Goal: Information Seeking & Learning: Learn about a topic

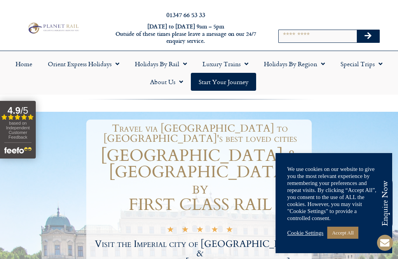
click at [344, 235] on link "Accept All" at bounding box center [343, 232] width 31 height 12
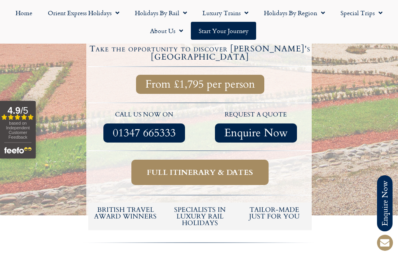
scroll to position [296, 0]
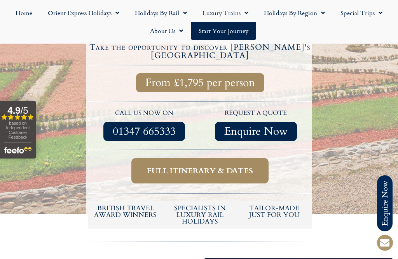
click at [213, 166] on span "Full itinerary & dates" at bounding box center [200, 171] width 106 height 10
click at [202, 166] on span "Full itinerary & dates" at bounding box center [200, 171] width 106 height 10
click at [180, 166] on span "Full itinerary & dates" at bounding box center [200, 171] width 106 height 10
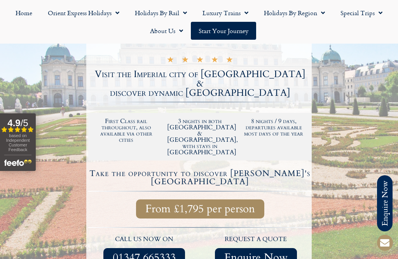
scroll to position [170, 0]
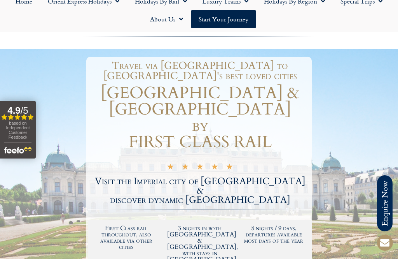
scroll to position [0, 0]
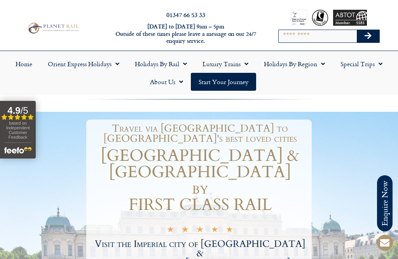
click at [105, 63] on link "Orient Express Holidays" at bounding box center [83, 64] width 87 height 18
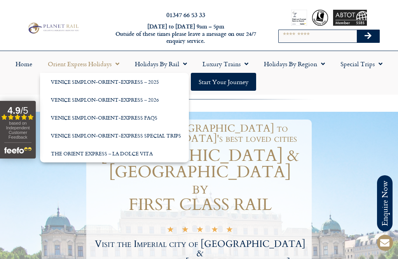
click at [134, 94] on link "Venice Simplon-Orient-Express – 2026" at bounding box center [114, 100] width 149 height 18
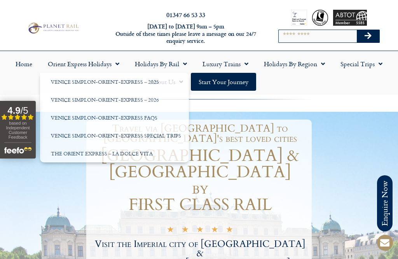
click at [158, 96] on link "Venice Simplon-Orient-Express – 2026" at bounding box center [114, 100] width 149 height 18
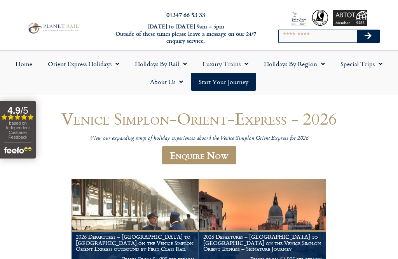
click at [233, 66] on link "Luxury Trains" at bounding box center [225, 64] width 61 height 18
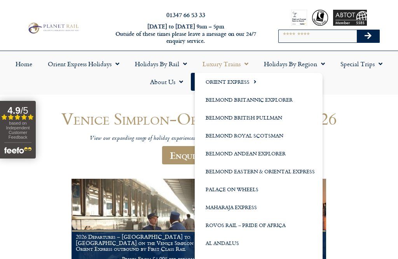
click at [219, 227] on link "Rovos Rail – Pride of Africa" at bounding box center [259, 225] width 128 height 18
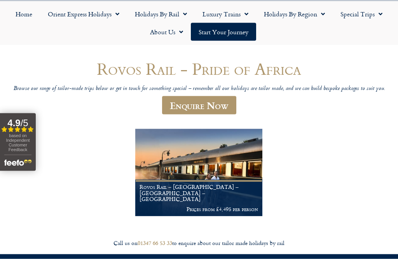
click at [161, 200] on figcaption "Rovos Rail – [GEOGRAPHIC_DATA] – [GEOGRAPHIC_DATA] – [GEOGRAPHIC_DATA] Prices f…" at bounding box center [198, 198] width 127 height 36
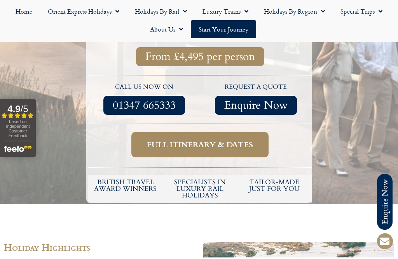
scroll to position [307, 0]
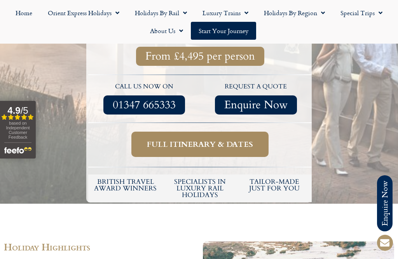
click at [162, 139] on span "Full itinerary & dates" at bounding box center [200, 144] width 106 height 10
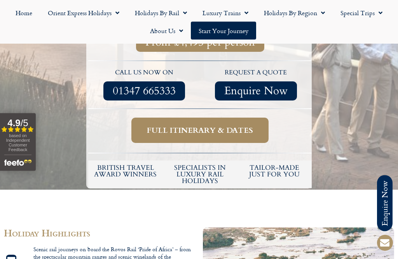
scroll to position [334, 0]
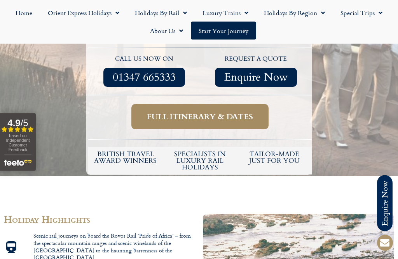
click at [229, 112] on span "Full itinerary & dates" at bounding box center [200, 117] width 106 height 10
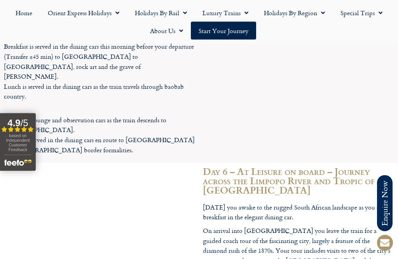
scroll to position [1794, 0]
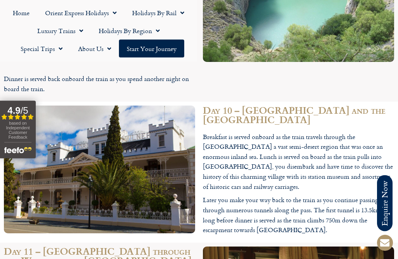
scroll to position [2542, 0]
